Goal: Task Accomplishment & Management: Complete application form

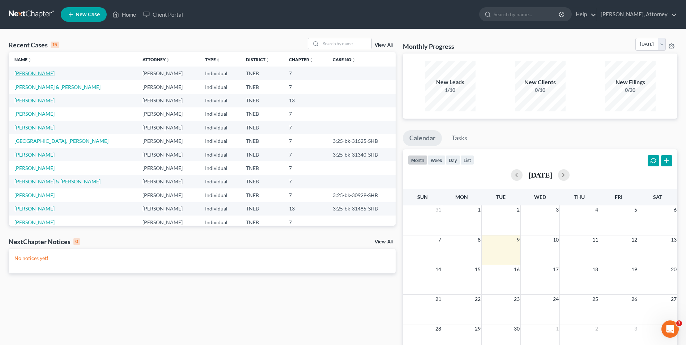
click at [40, 75] on link "[PERSON_NAME]" at bounding box center [34, 73] width 40 height 6
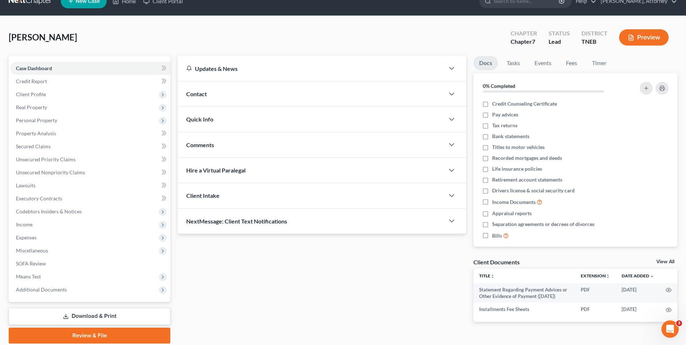
scroll to position [14, 0]
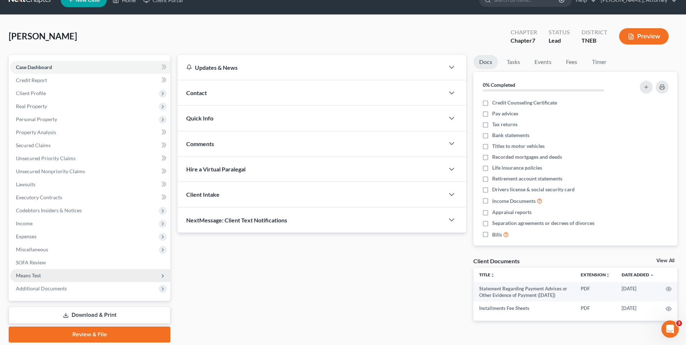
click at [20, 277] on span "Means Test" at bounding box center [28, 275] width 25 height 6
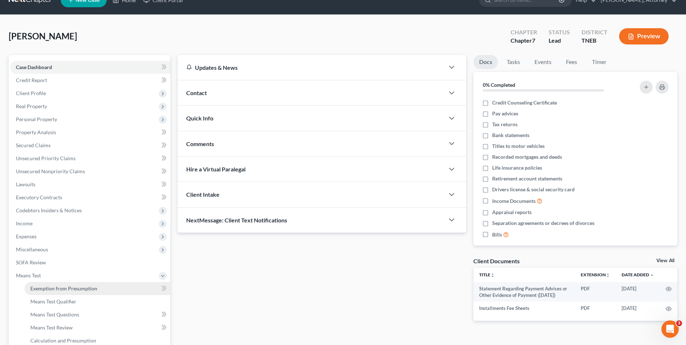
click at [53, 290] on span "Exemption from Presumption" at bounding box center [63, 288] width 67 height 6
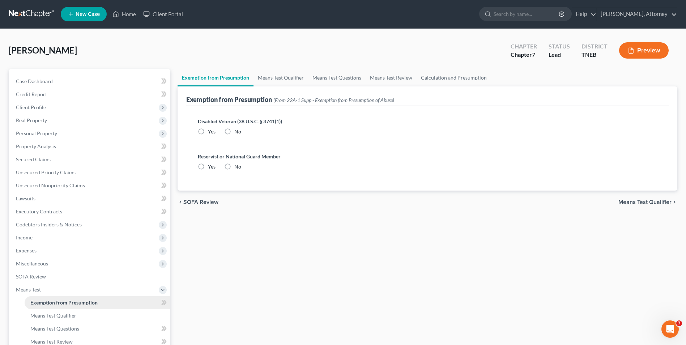
radio input "true"
click at [292, 83] on link "Means Test Qualifier" at bounding box center [280, 77] width 55 height 17
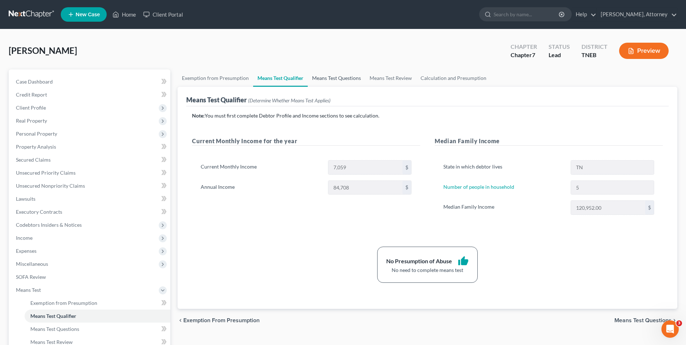
click at [323, 74] on link "Means Test Questions" at bounding box center [336, 77] width 57 height 17
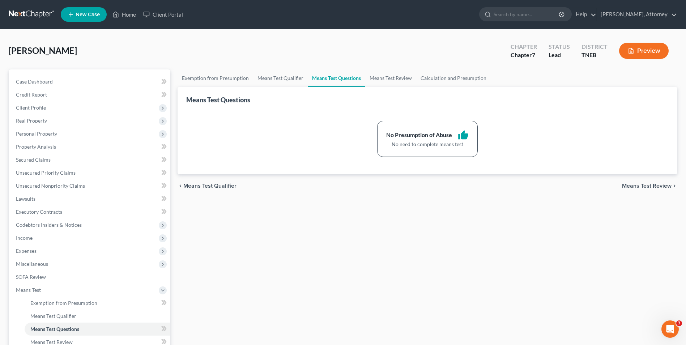
click at [651, 49] on button "Preview" at bounding box center [644, 51] width 50 height 16
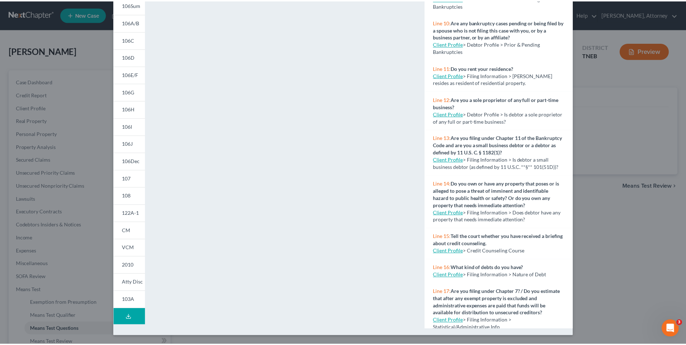
scroll to position [280, 0]
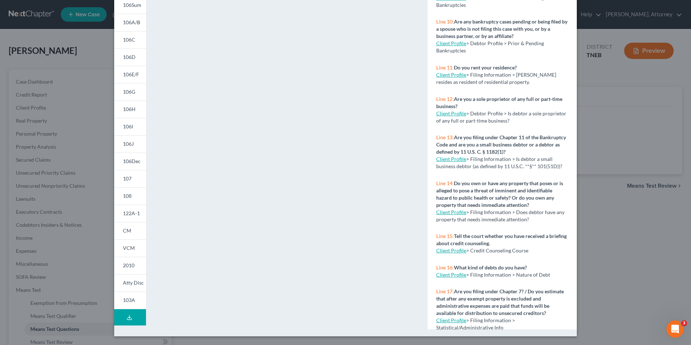
click at [614, 277] on div "Petition Preview Voluntary Petition for Individuals Filing for Bankruptcy × 101…" at bounding box center [345, 172] width 691 height 345
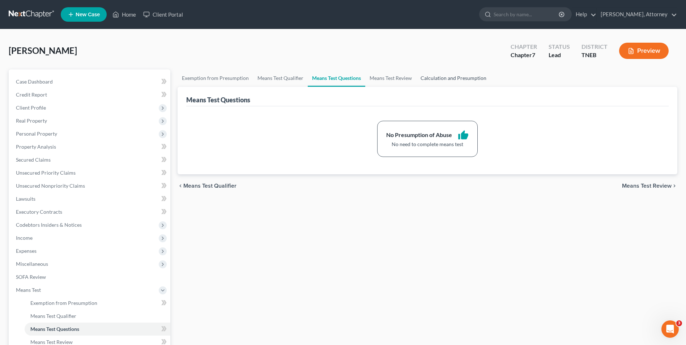
click at [431, 82] on link "Calculation and Presumption" at bounding box center [453, 77] width 74 height 17
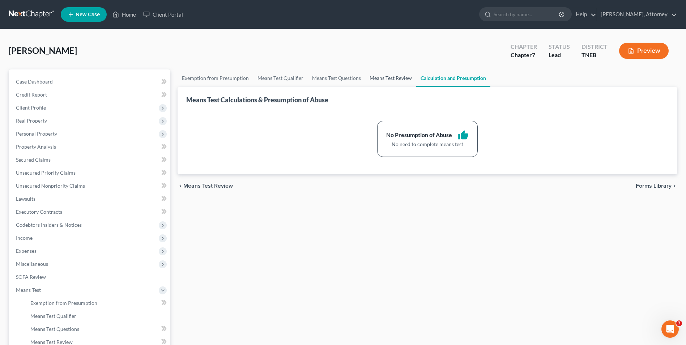
click at [390, 72] on link "Means Test Review" at bounding box center [390, 77] width 51 height 17
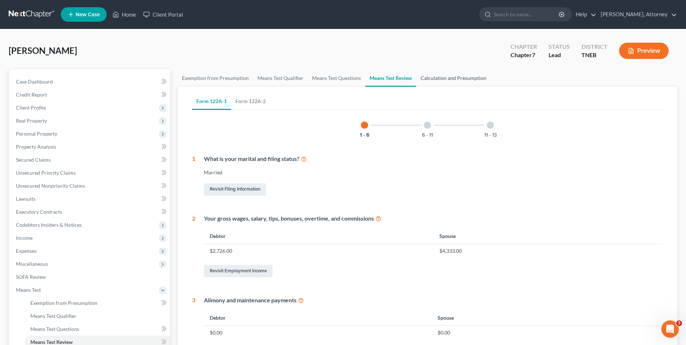
click at [445, 73] on link "Calculation and Presumption" at bounding box center [453, 77] width 74 height 17
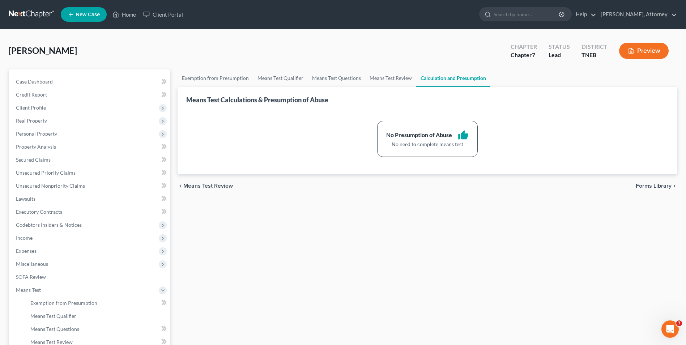
click at [628, 54] on icon "button" at bounding box center [631, 51] width 7 height 7
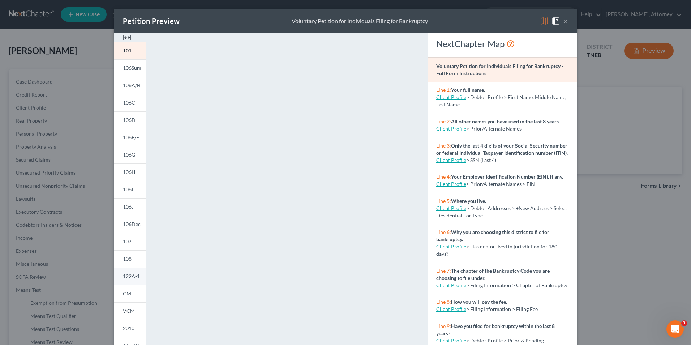
click at [128, 273] on link "122A-1" at bounding box center [130, 276] width 32 height 17
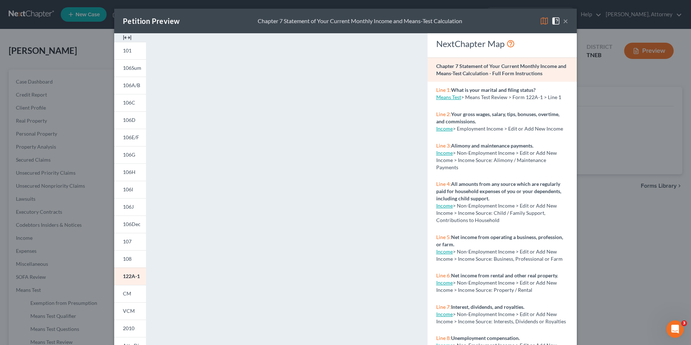
click at [563, 18] on button "×" at bounding box center [565, 21] width 5 height 9
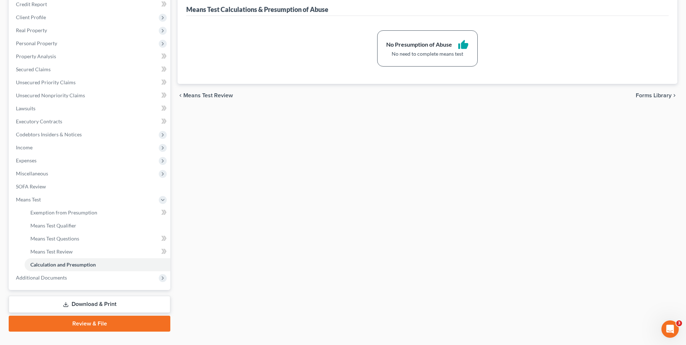
scroll to position [104, 0]
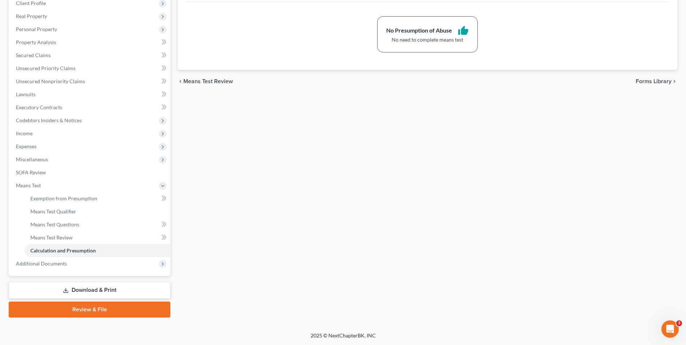
click at [105, 293] on link "Download & Print" at bounding box center [90, 290] width 162 height 17
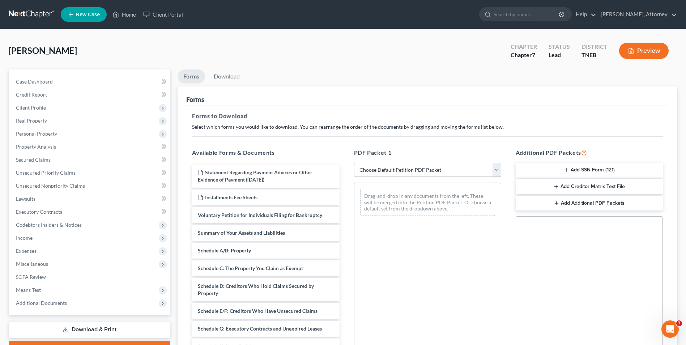
click at [572, 184] on button "Add Creditor Matrix Text File" at bounding box center [589, 186] width 147 height 15
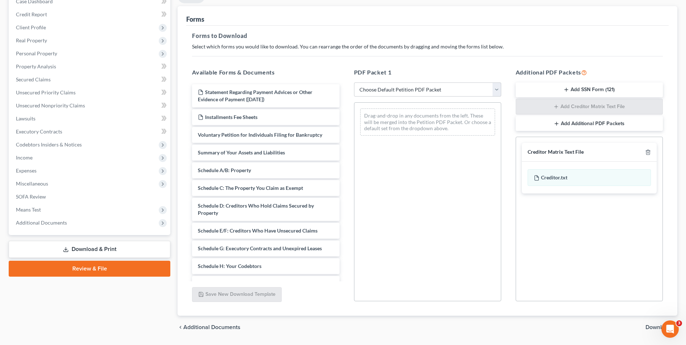
scroll to position [102, 0]
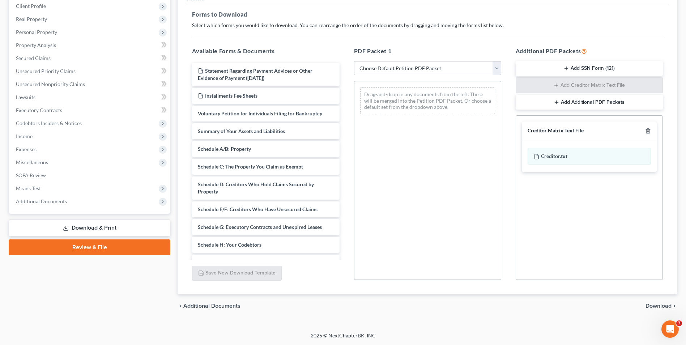
click at [664, 303] on span "Download" at bounding box center [658, 306] width 26 height 6
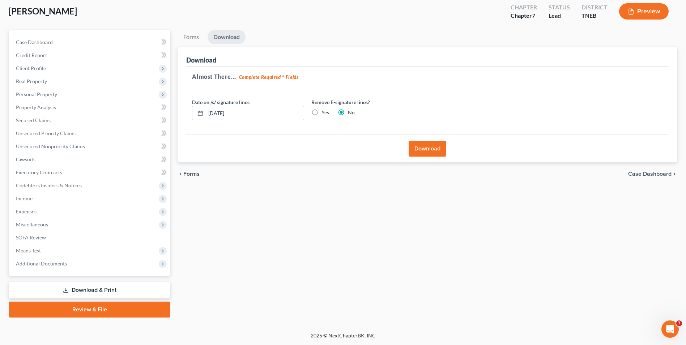
click at [426, 144] on button "Download" at bounding box center [428, 149] width 38 height 16
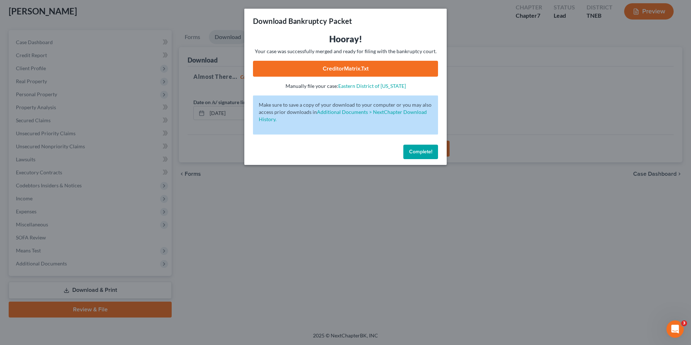
click at [348, 71] on link "CreditorMatrix.txt" at bounding box center [345, 69] width 185 height 16
